Goal: Information Seeking & Learning: Learn about a topic

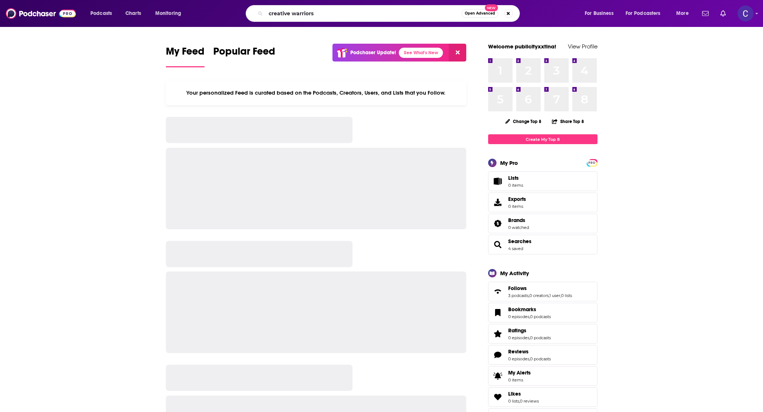
type input "creative warriors"
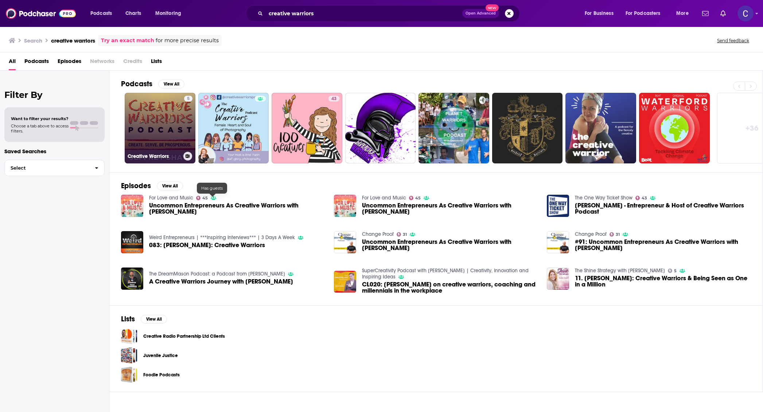
click at [167, 127] on link "5 Creative Warriors" at bounding box center [160, 128] width 71 height 71
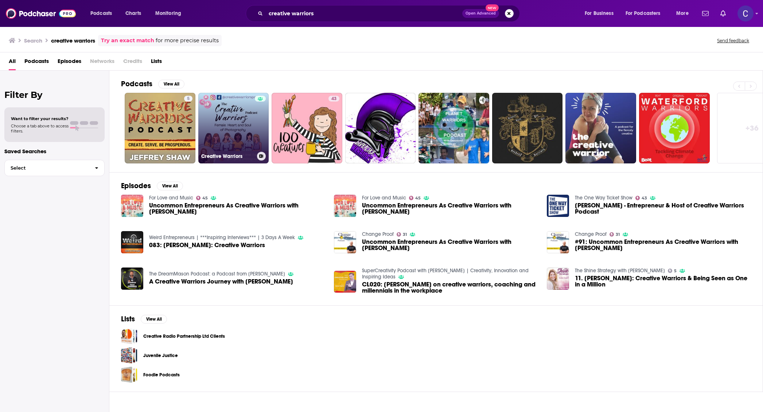
click at [260, 108] on div at bounding box center [260, 124] width 11 height 56
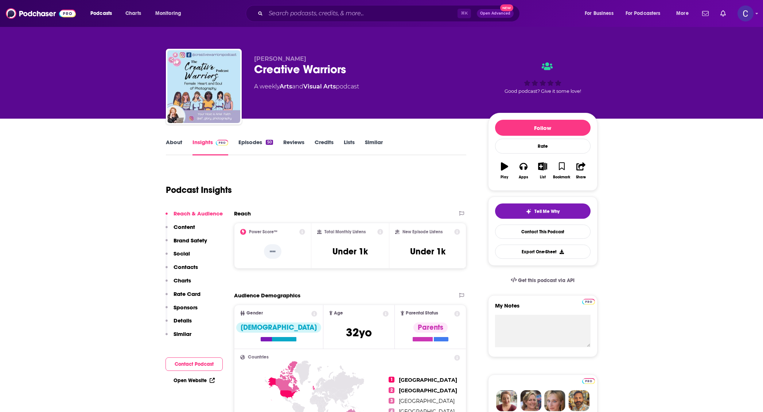
click at [170, 141] on link "About" at bounding box center [174, 147] width 16 height 17
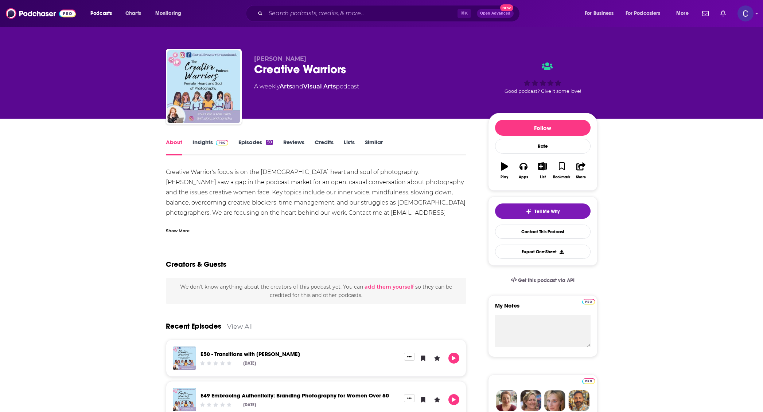
click at [198, 146] on link "Insights" at bounding box center [210, 147] width 36 height 17
